Goal: Task Accomplishment & Management: Use online tool/utility

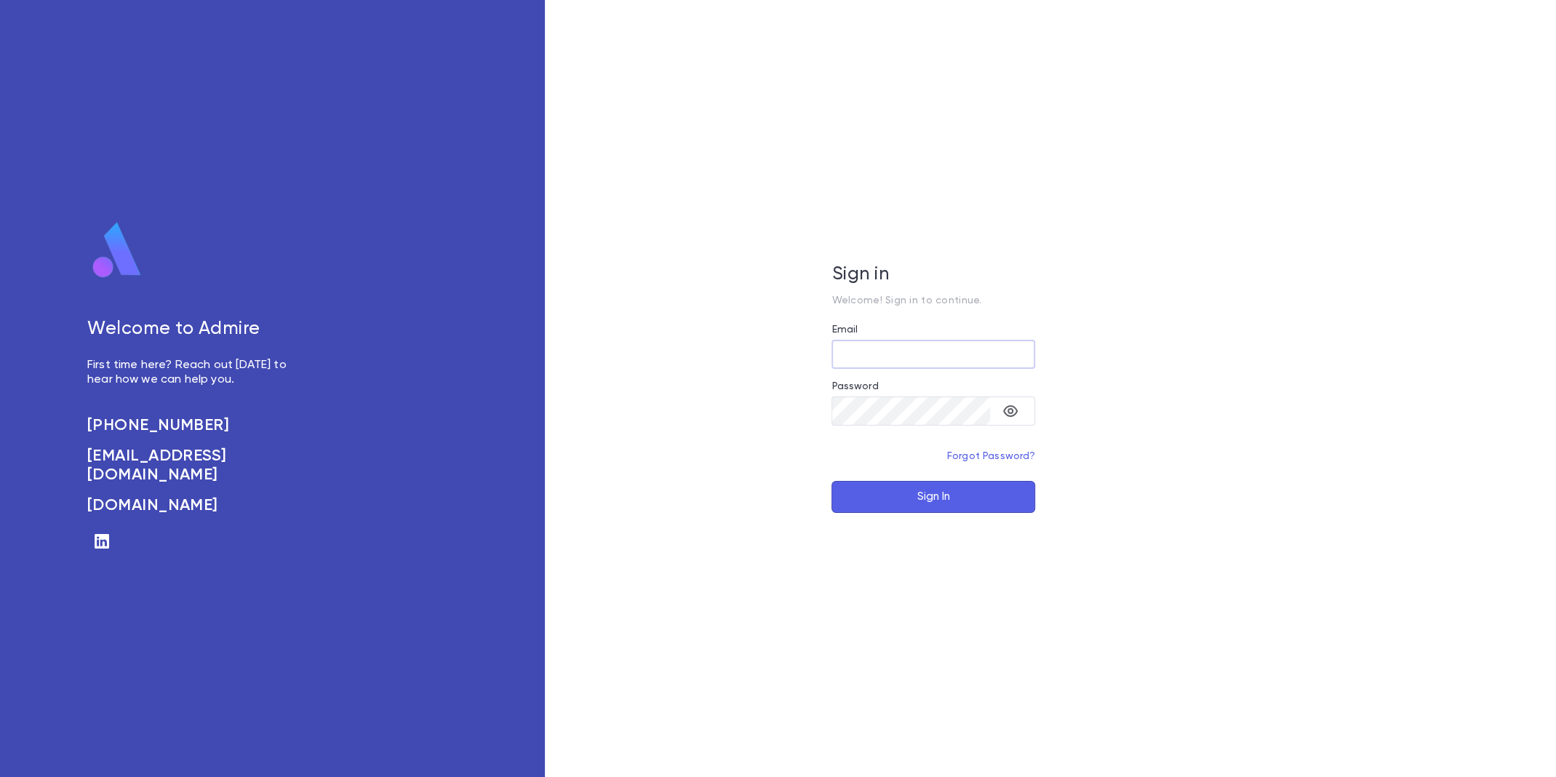
type input "**********"
click at [915, 487] on button "Sign In" at bounding box center [933, 497] width 204 height 32
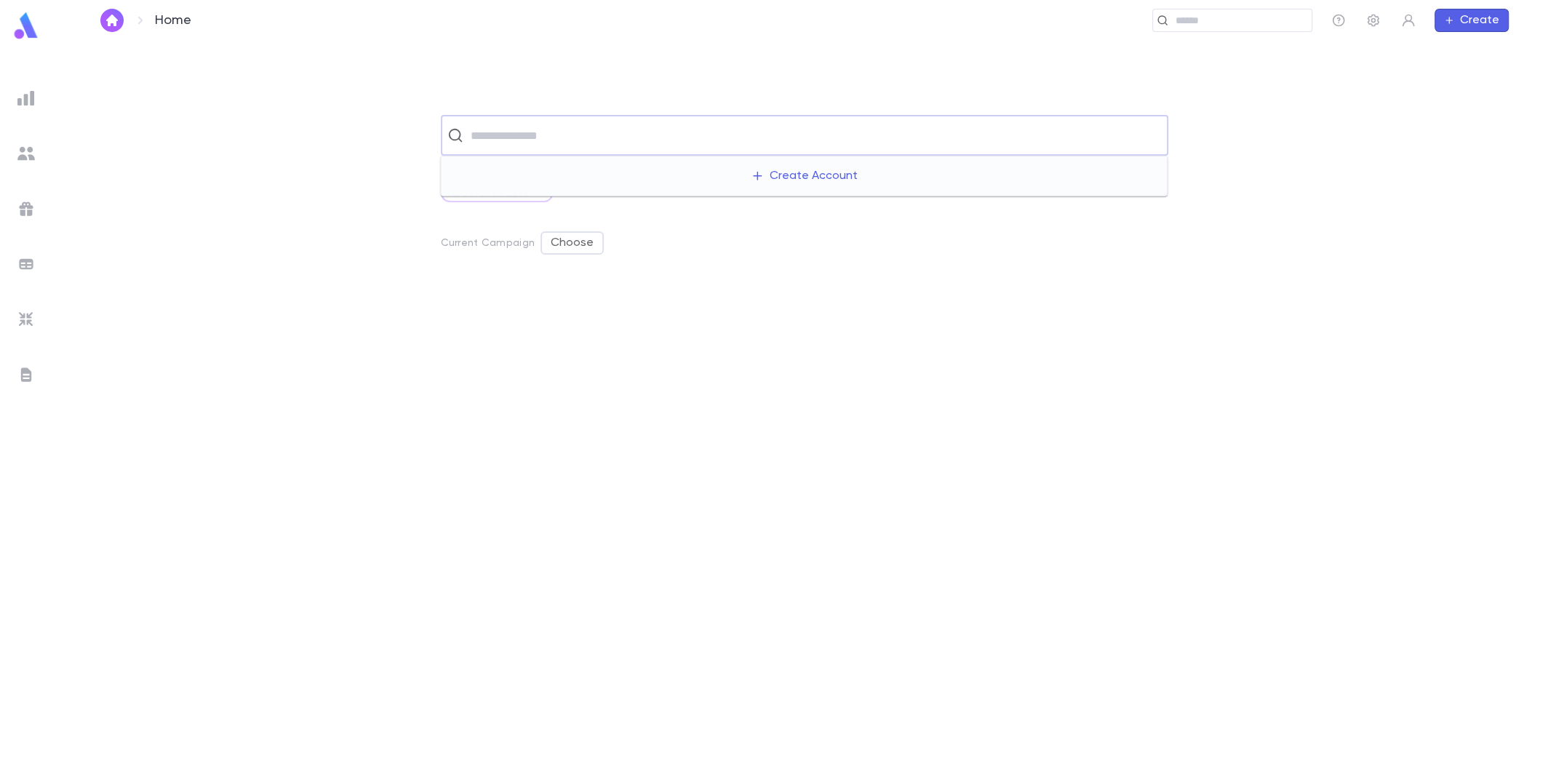
click at [668, 134] on input "text" at bounding box center [813, 135] width 695 height 28
click at [746, 137] on input "text" at bounding box center [813, 135] width 695 height 28
type input "*"
click at [8, 97] on ul at bounding box center [26, 428] width 52 height 698
click at [25, 96] on img at bounding box center [25, 97] width 17 height 17
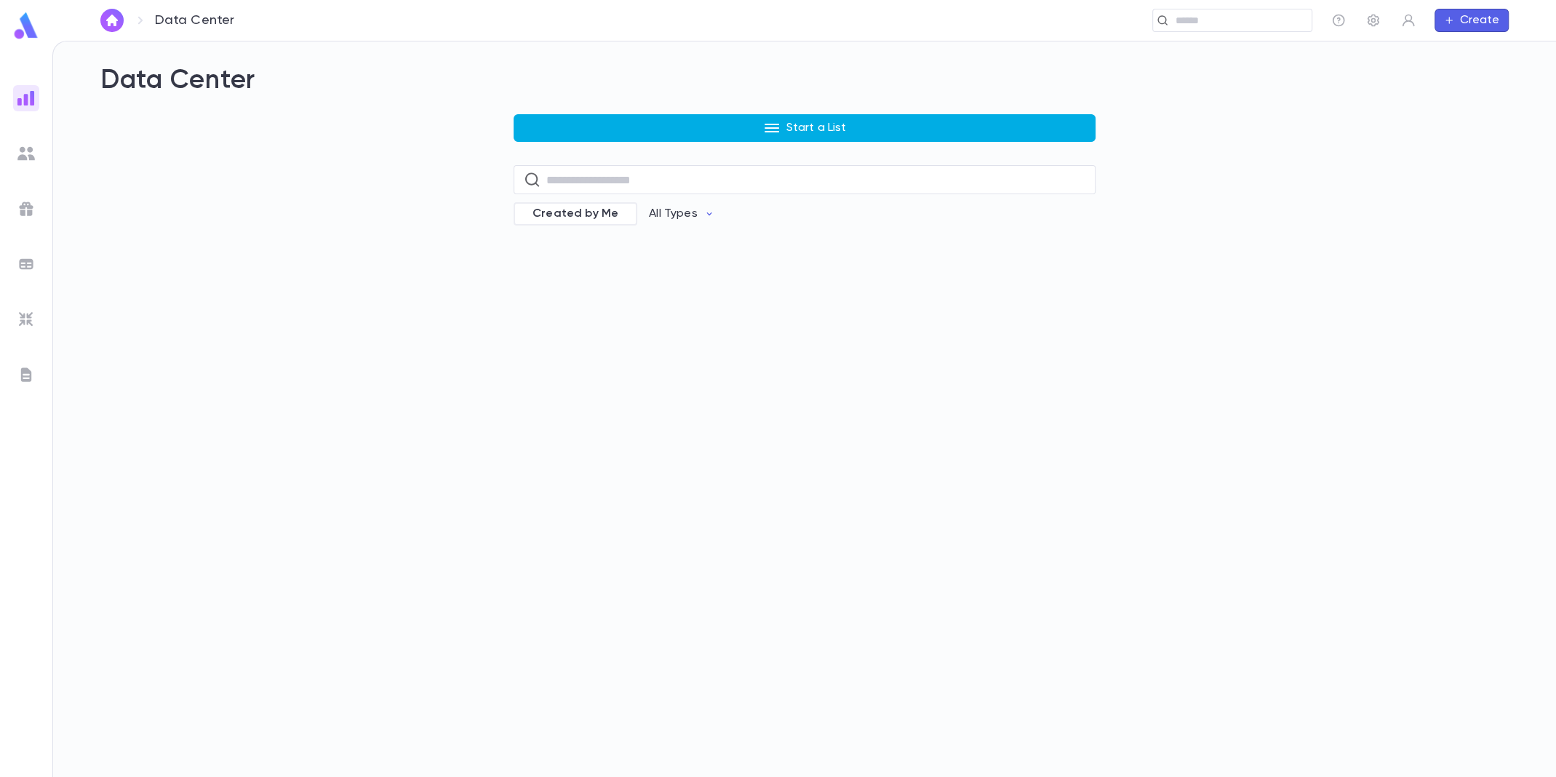
click at [846, 117] on button "Start a List" at bounding box center [805, 128] width 582 height 28
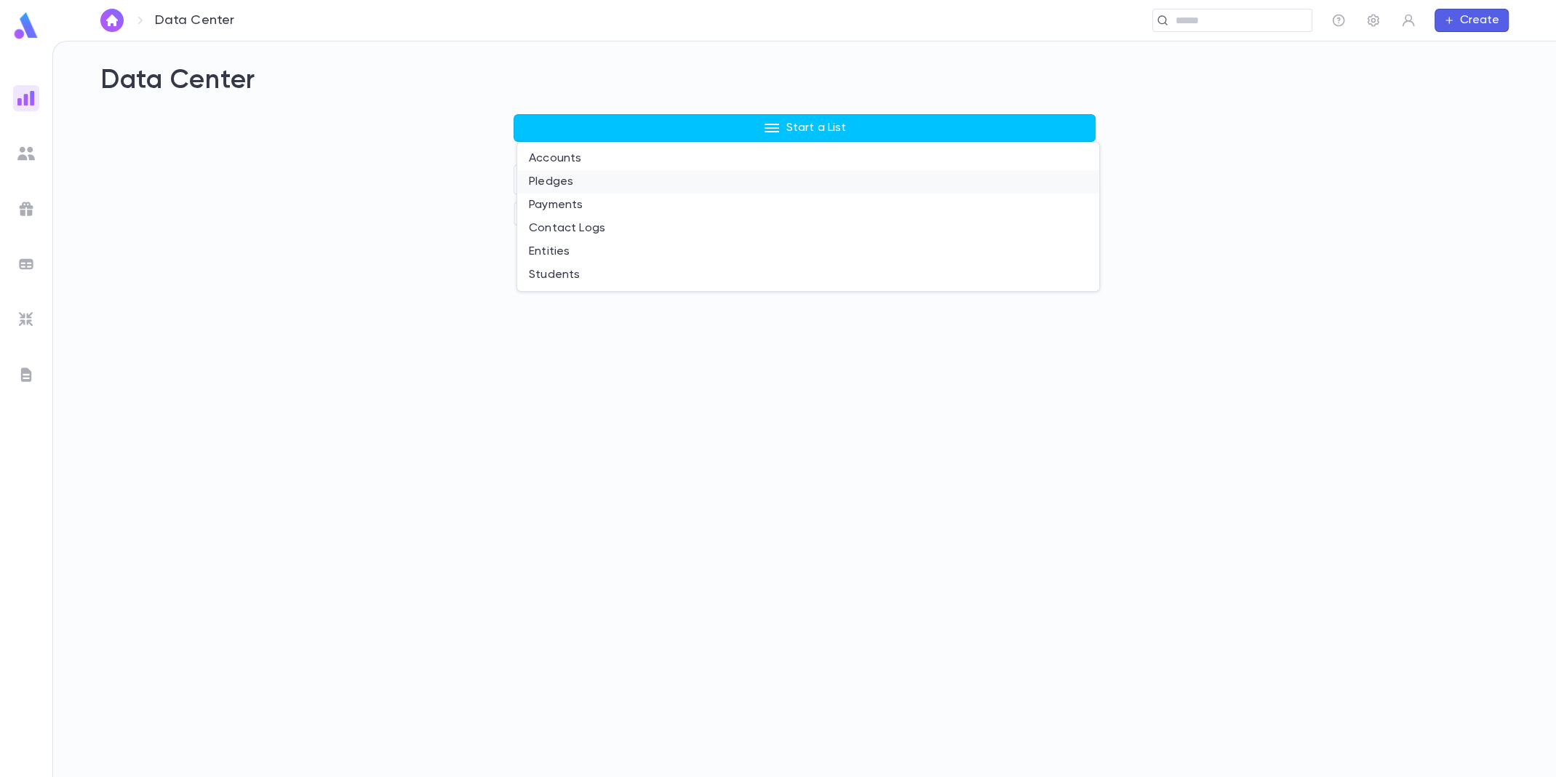
click at [682, 191] on li "Pledges" at bounding box center [808, 181] width 582 height 23
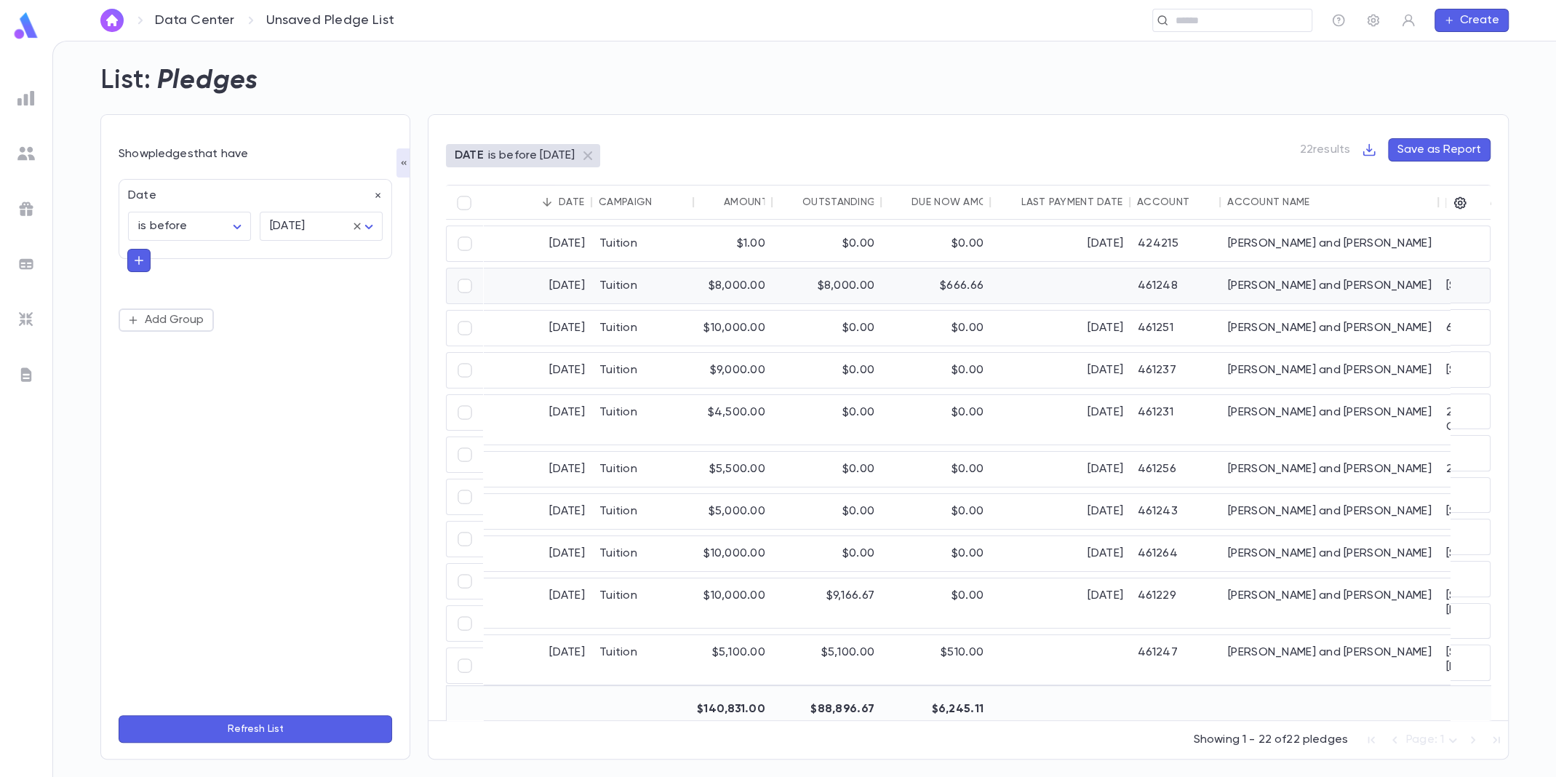
click at [661, 289] on div "Tuition" at bounding box center [643, 285] width 102 height 35
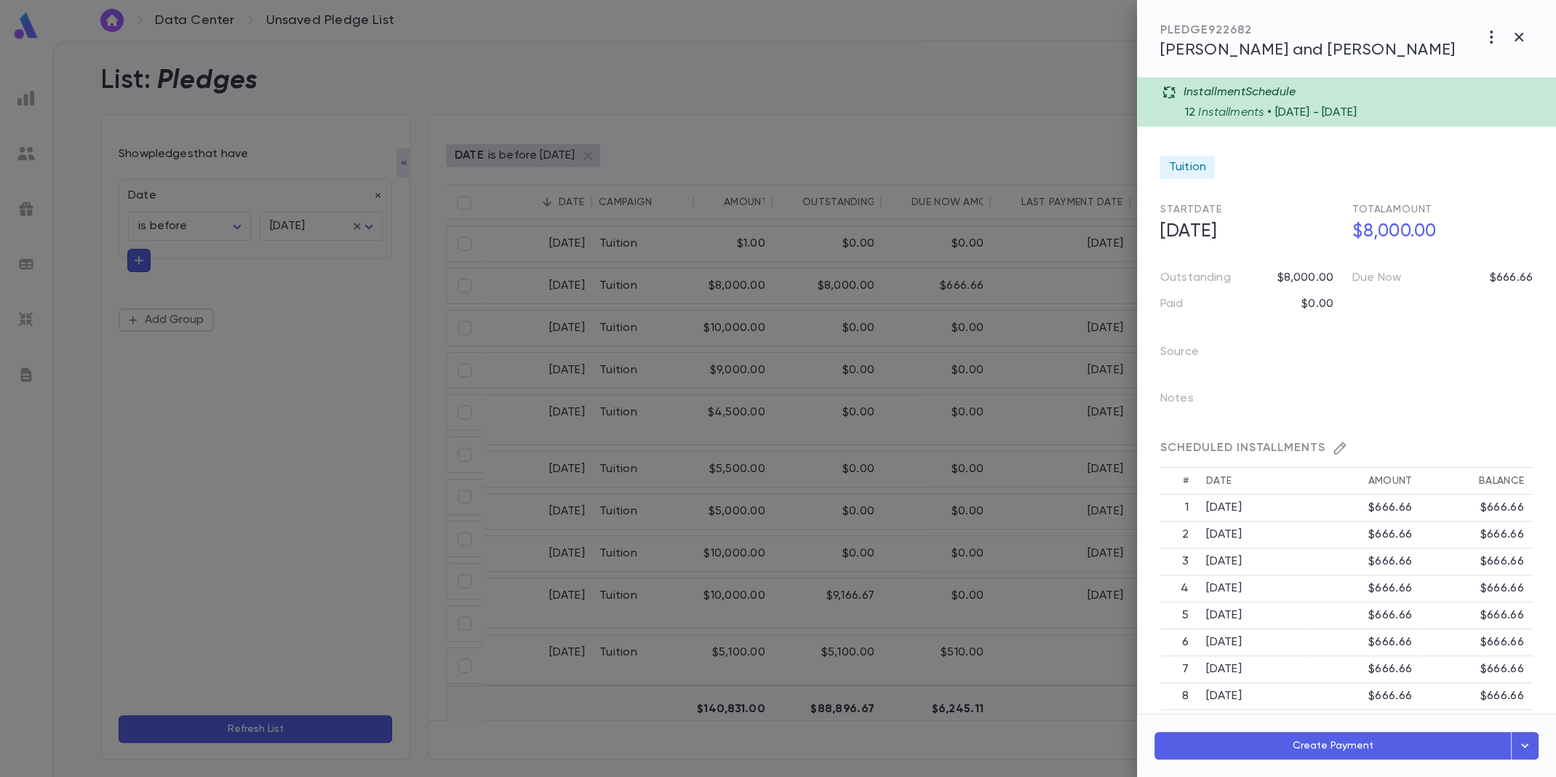
click at [671, 274] on div at bounding box center [778, 388] width 1556 height 777
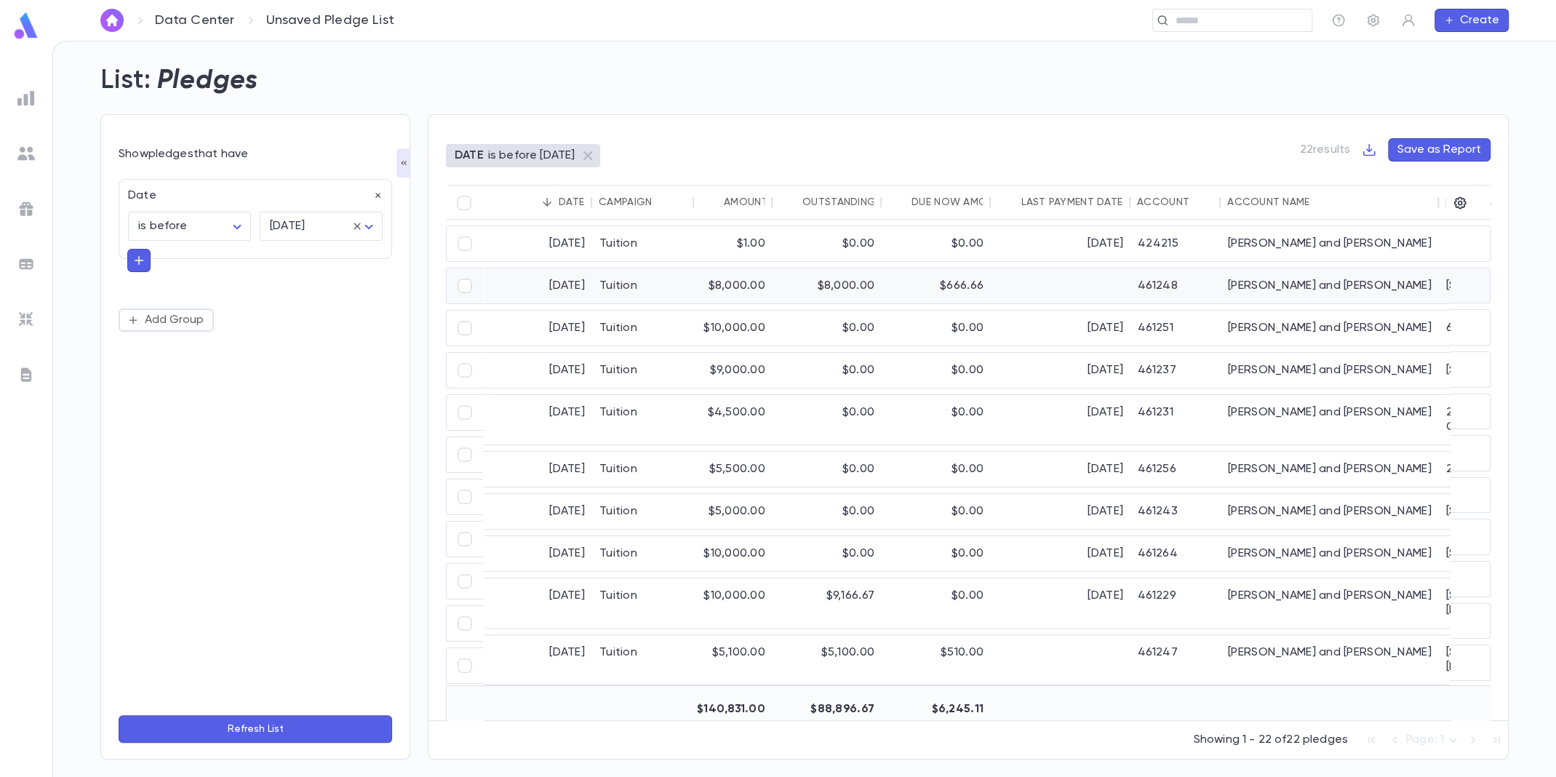
click at [1268, 279] on div "[PERSON_NAME] and [PERSON_NAME]" at bounding box center [1329, 285] width 218 height 35
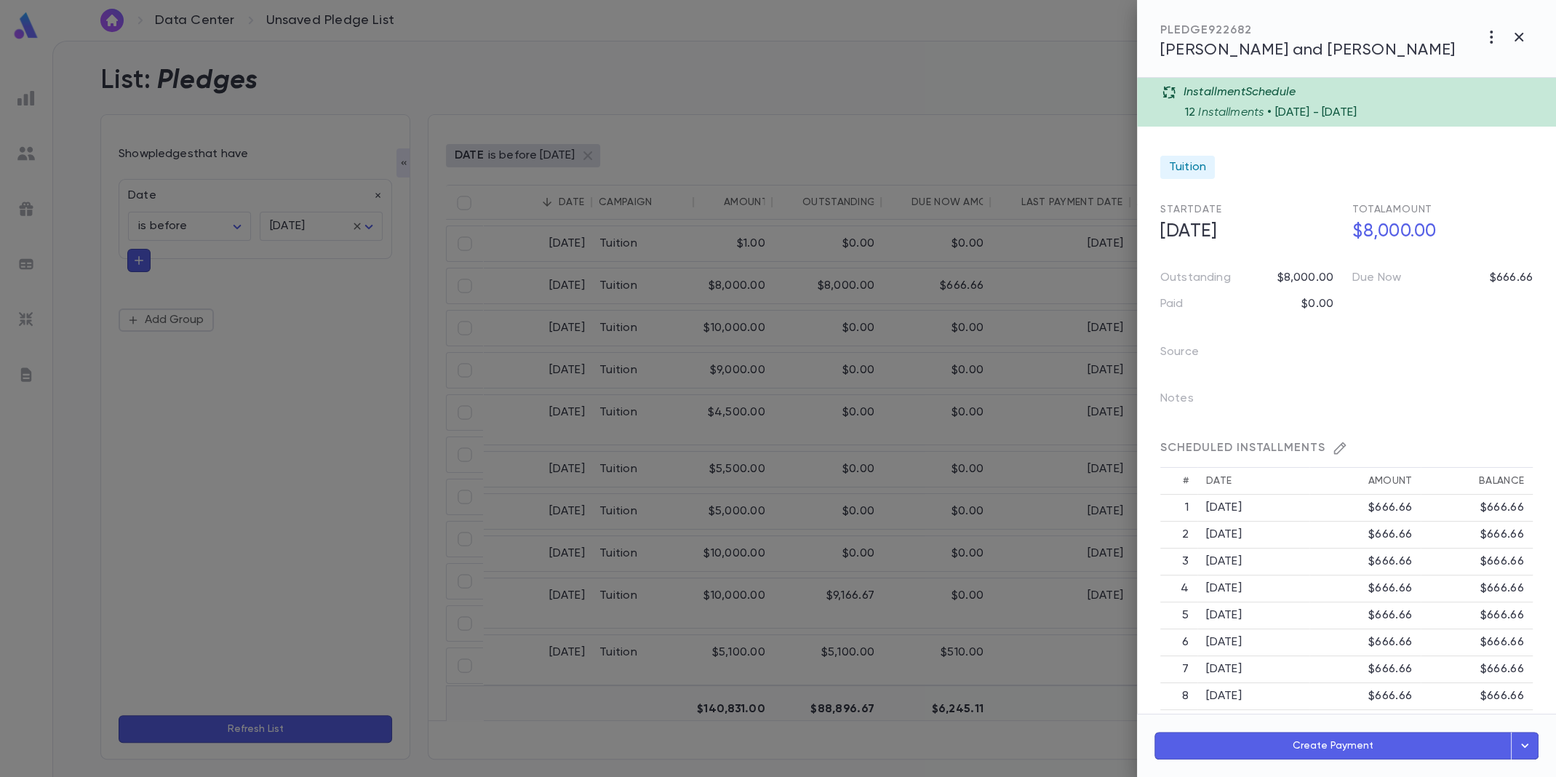
click at [1279, 54] on span "[PERSON_NAME] and [PERSON_NAME]" at bounding box center [1307, 50] width 295 height 16
click at [689, 199] on div at bounding box center [778, 388] width 1556 height 777
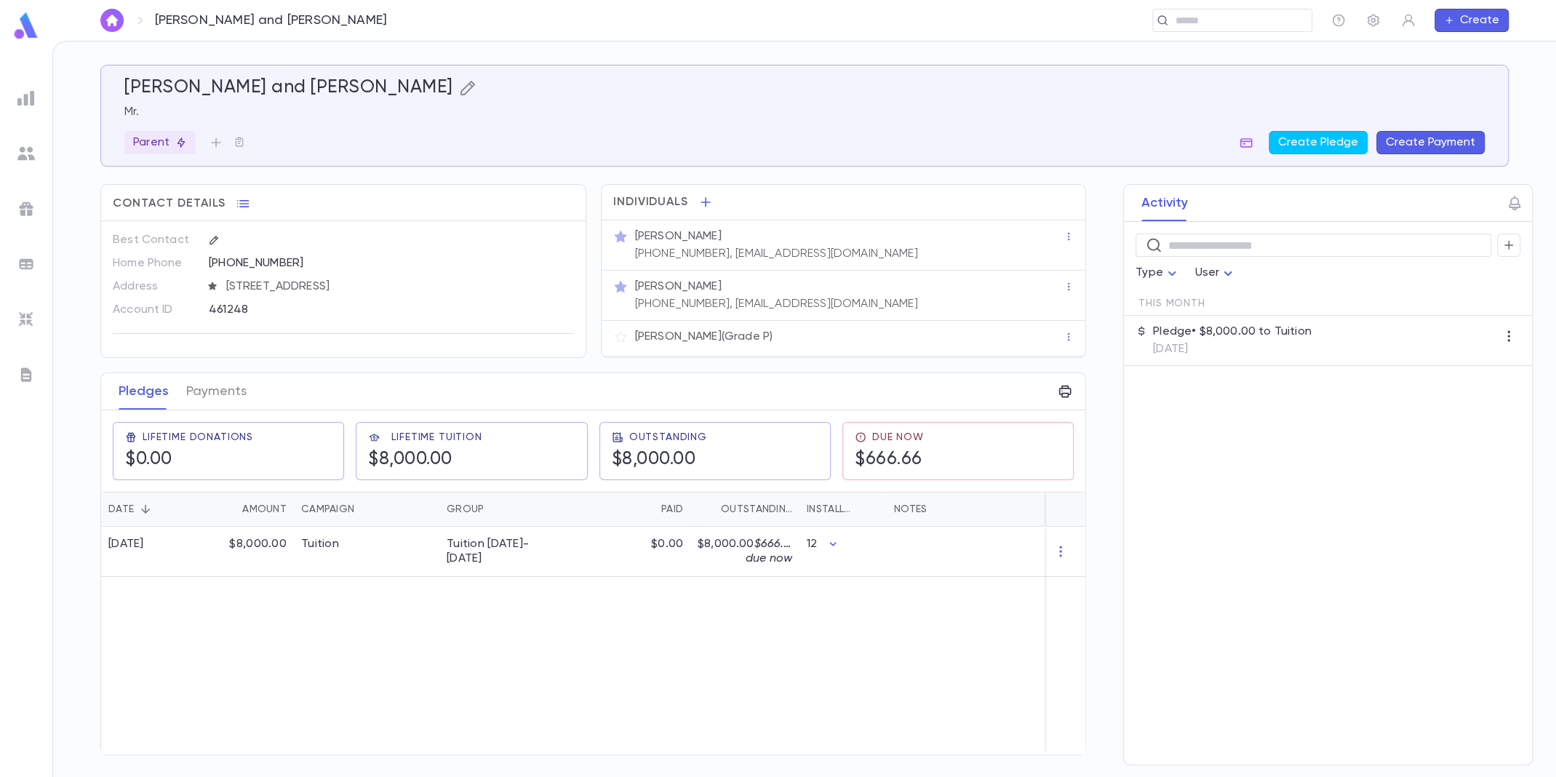
click at [460, 87] on icon "button" at bounding box center [467, 88] width 15 height 15
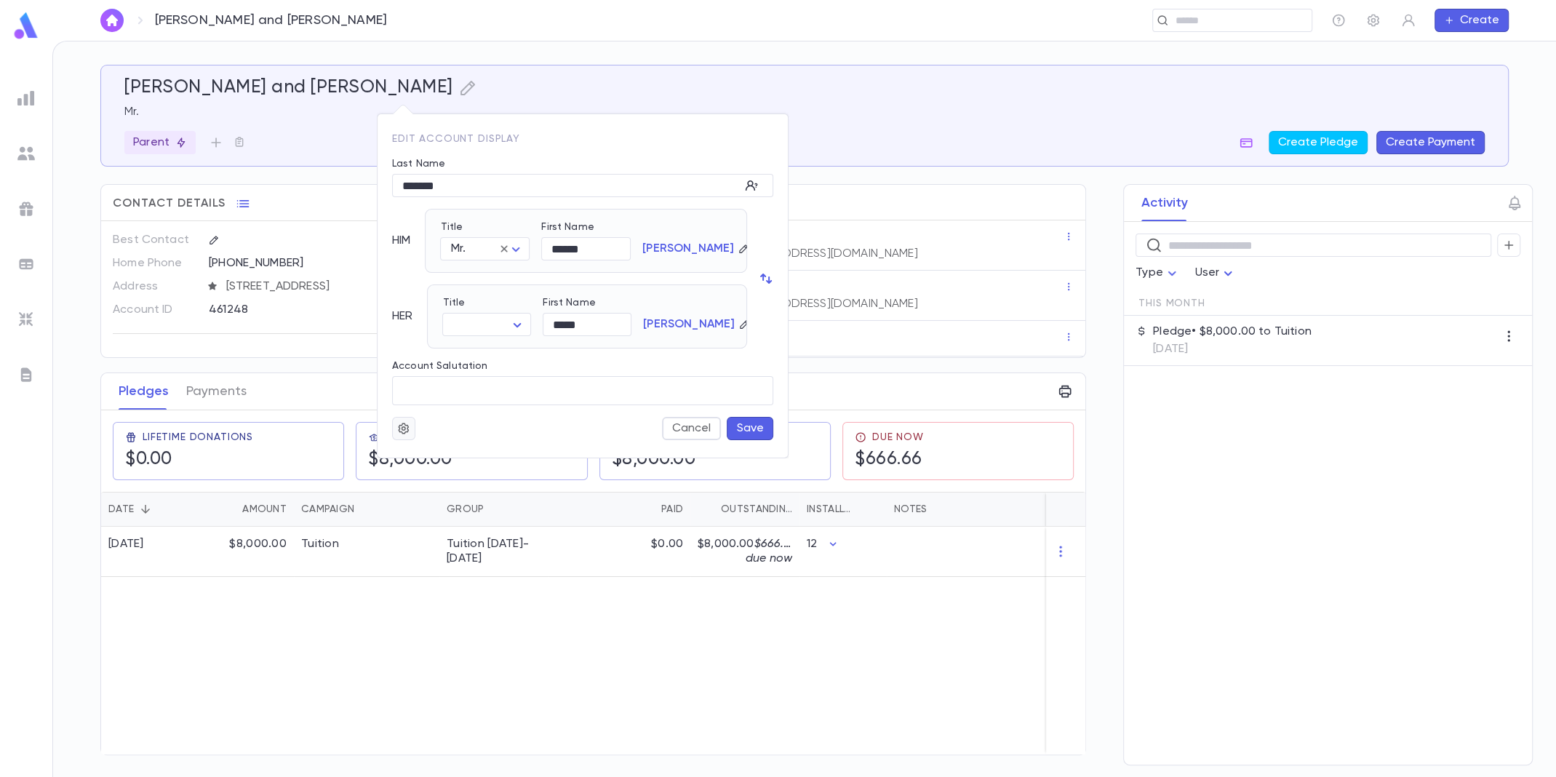
click at [411, 429] on button "button" at bounding box center [403, 428] width 23 height 23
click at [257, 686] on div at bounding box center [778, 388] width 1556 height 777
click at [903, 55] on div at bounding box center [778, 388] width 1556 height 777
